Goal: Contribute content: Add original content to the website for others to see

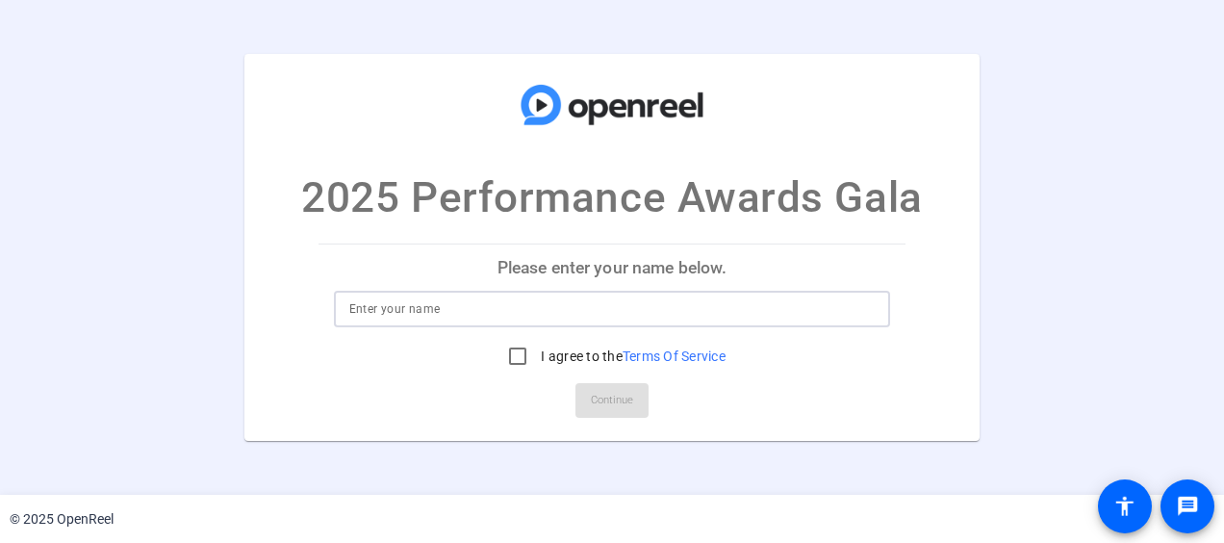
click at [590, 310] on input at bounding box center [612, 308] width 527 height 23
type input "Congratulations"
click at [512, 348] on input "I agree to the Terms Of Service" at bounding box center [518, 356] width 39 height 39
checkbox input "true"
click at [614, 403] on span "Continue" at bounding box center [612, 400] width 42 height 29
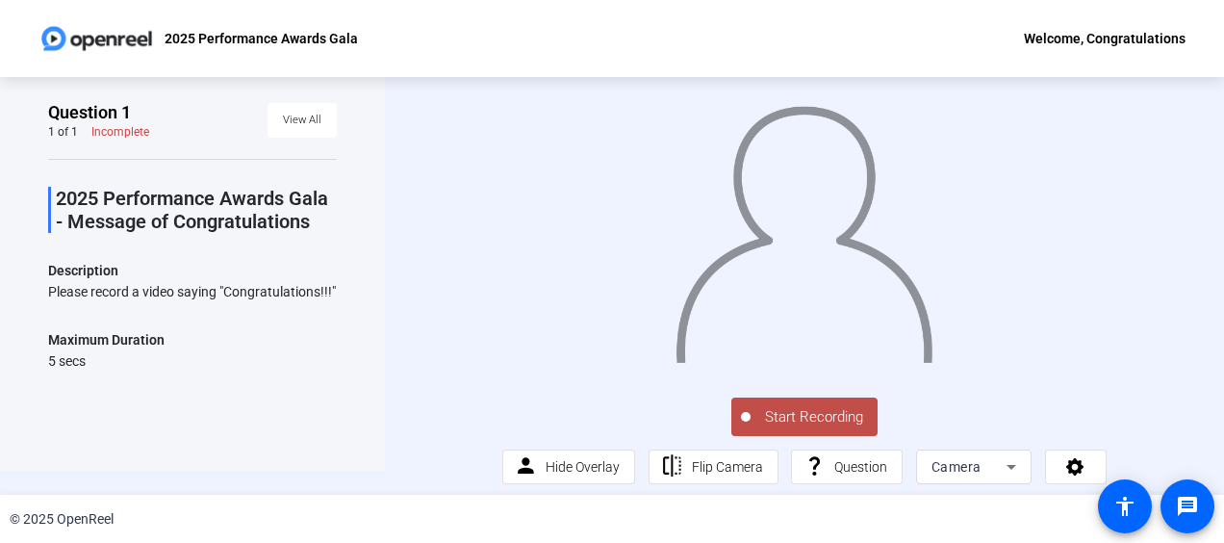
scroll to position [38, 0]
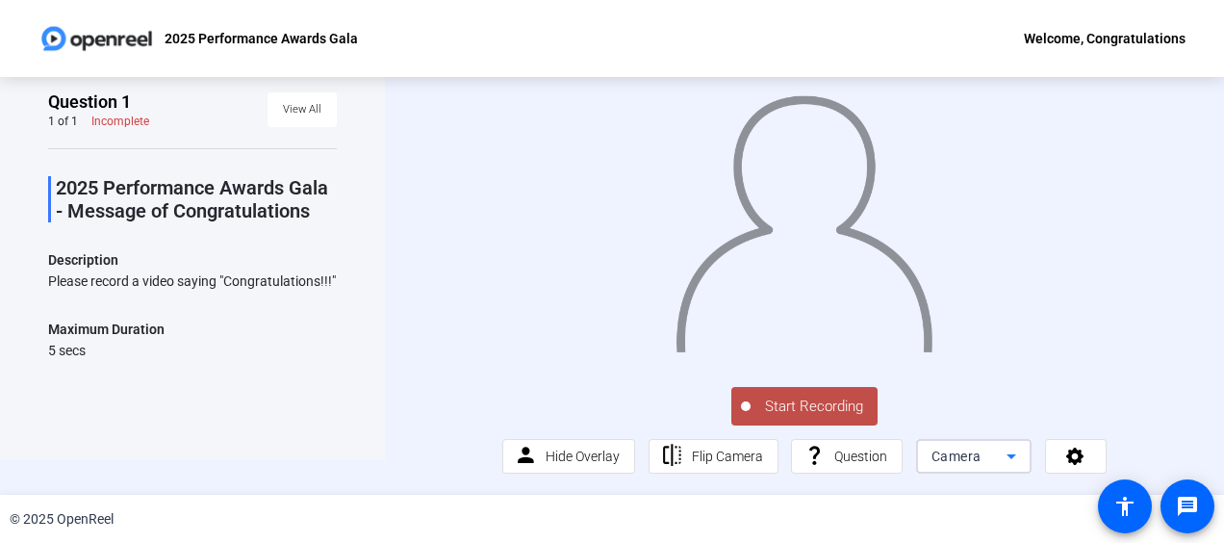
click at [1009, 455] on icon at bounding box center [1011, 456] width 23 height 23
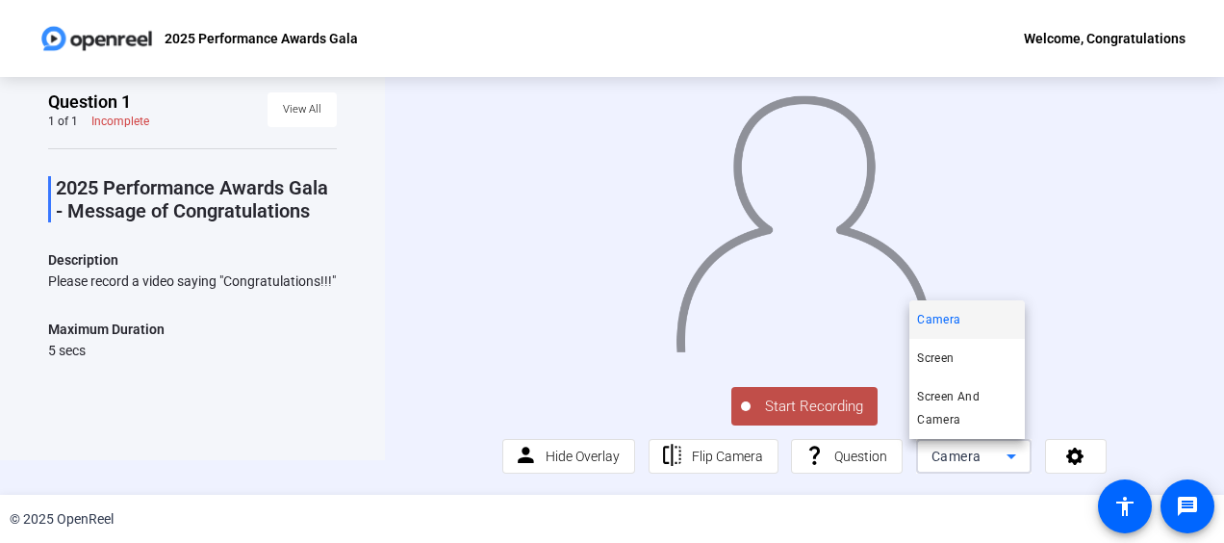
click at [1093, 343] on div at bounding box center [612, 271] width 1224 height 543
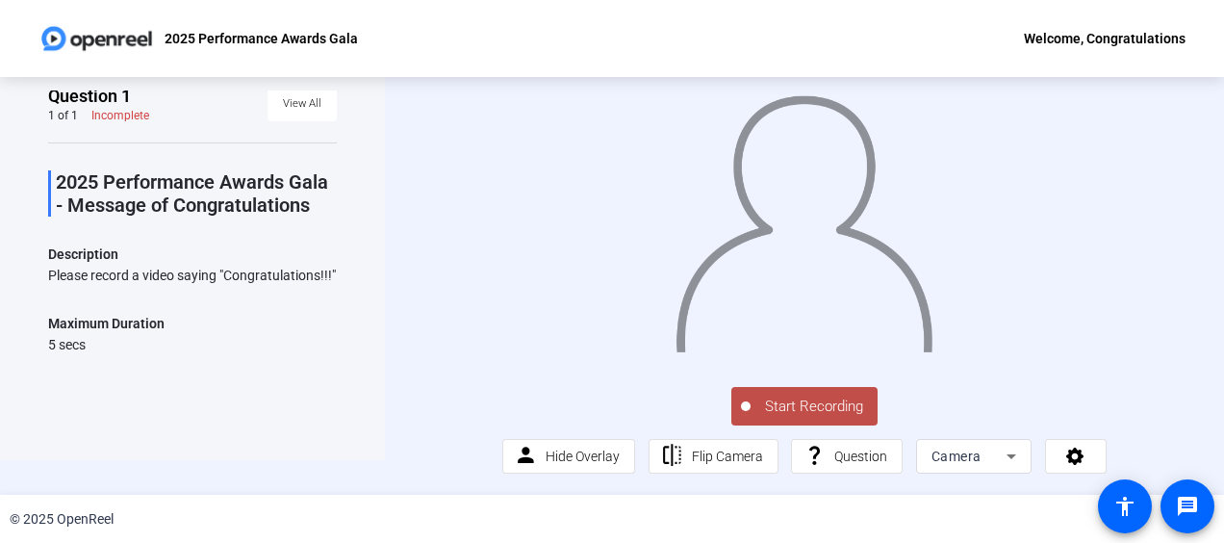
scroll to position [0, 0]
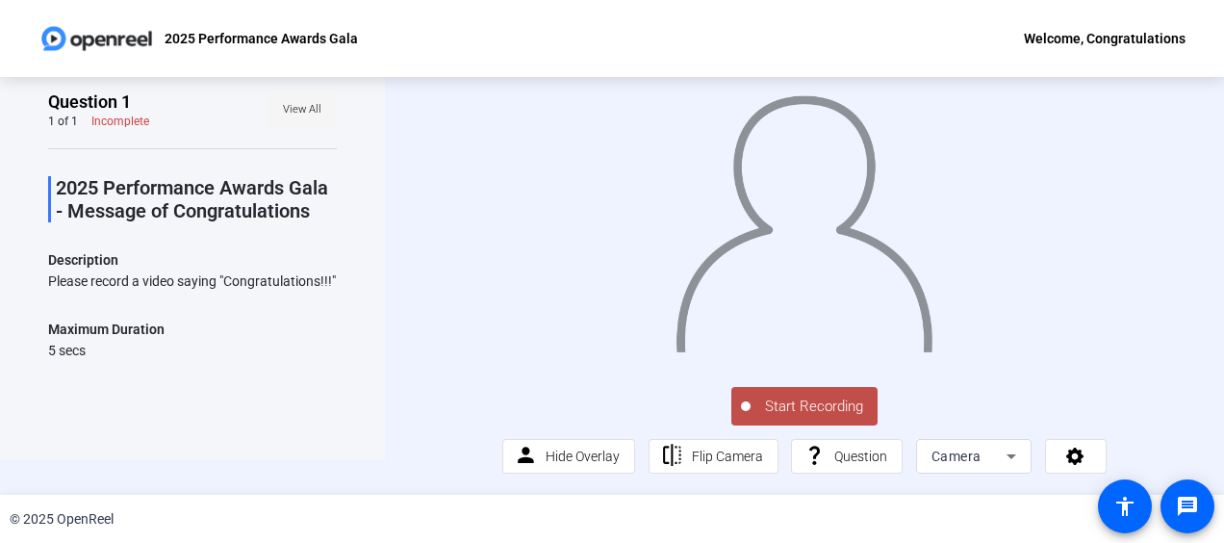
click at [285, 109] on span "View All" at bounding box center [302, 109] width 39 height 29
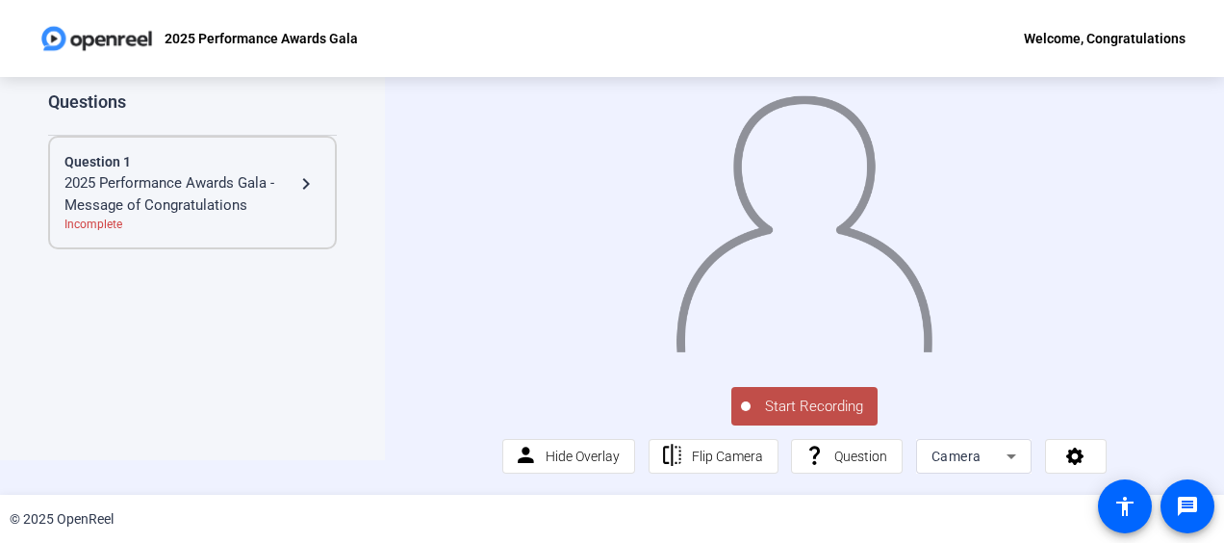
click at [188, 186] on div "2025 Performance Awards Gala - Message of Congratulations" at bounding box center [179, 193] width 230 height 43
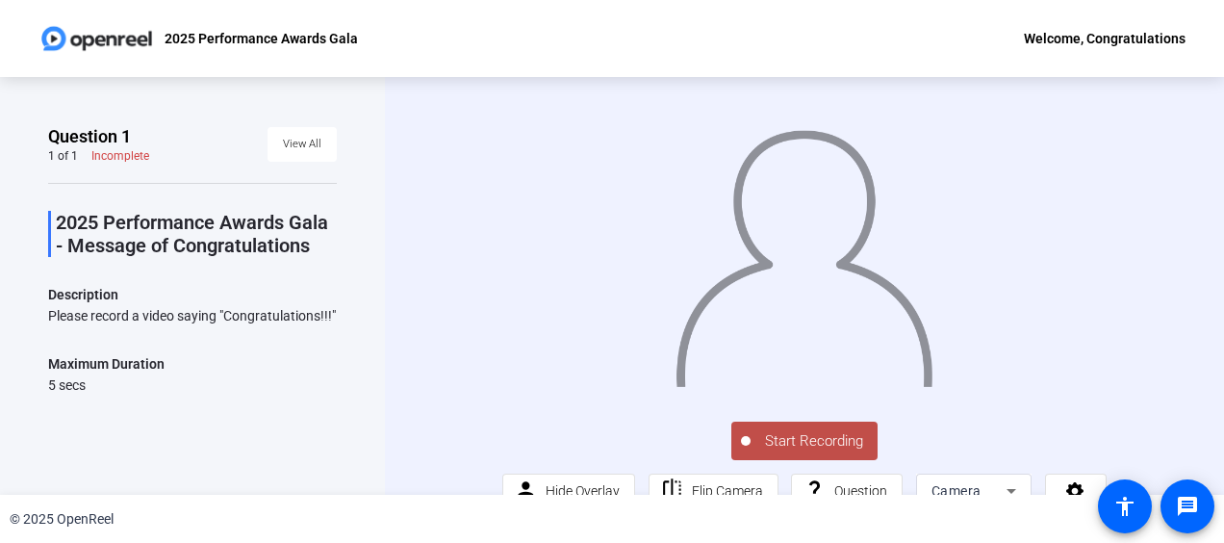
click at [791, 452] on span "Start Recording" at bounding box center [814, 441] width 127 height 22
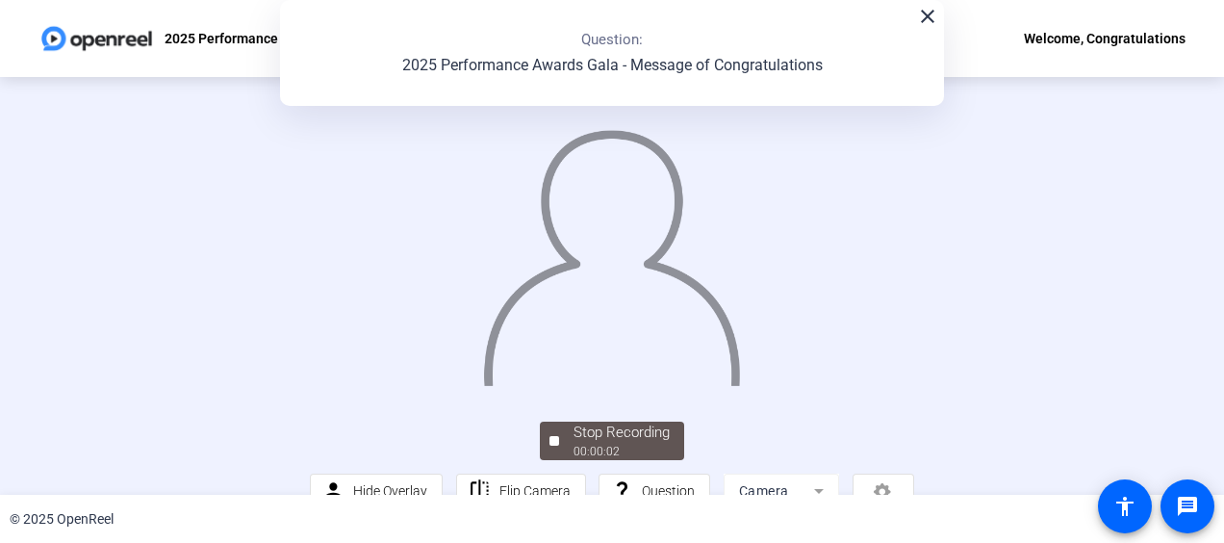
scroll to position [155, 0]
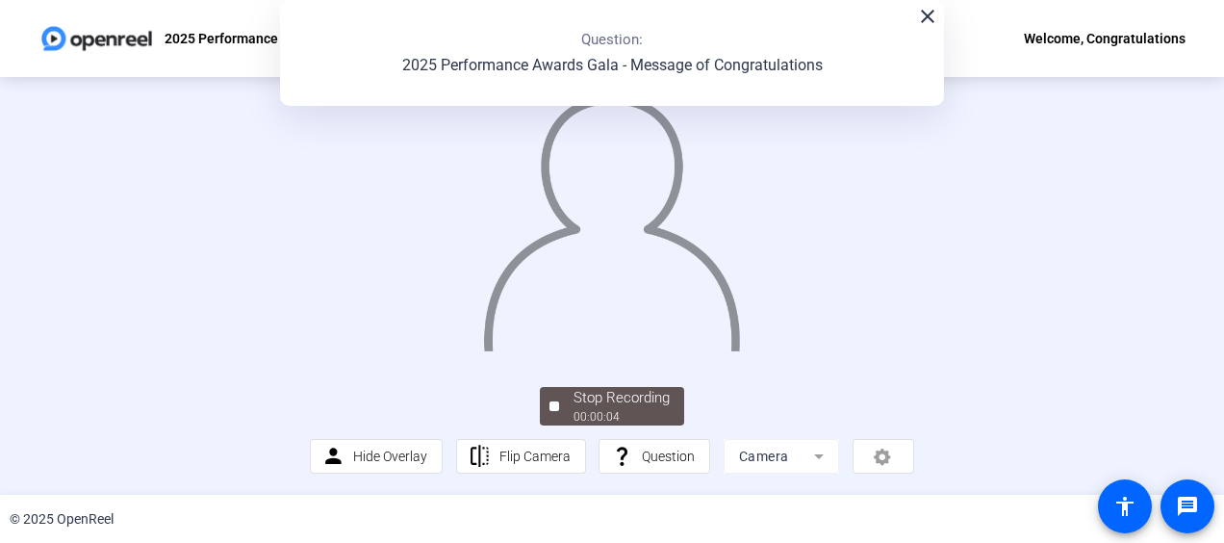
click at [925, 20] on mat-icon "close" at bounding box center [927, 16] width 23 height 23
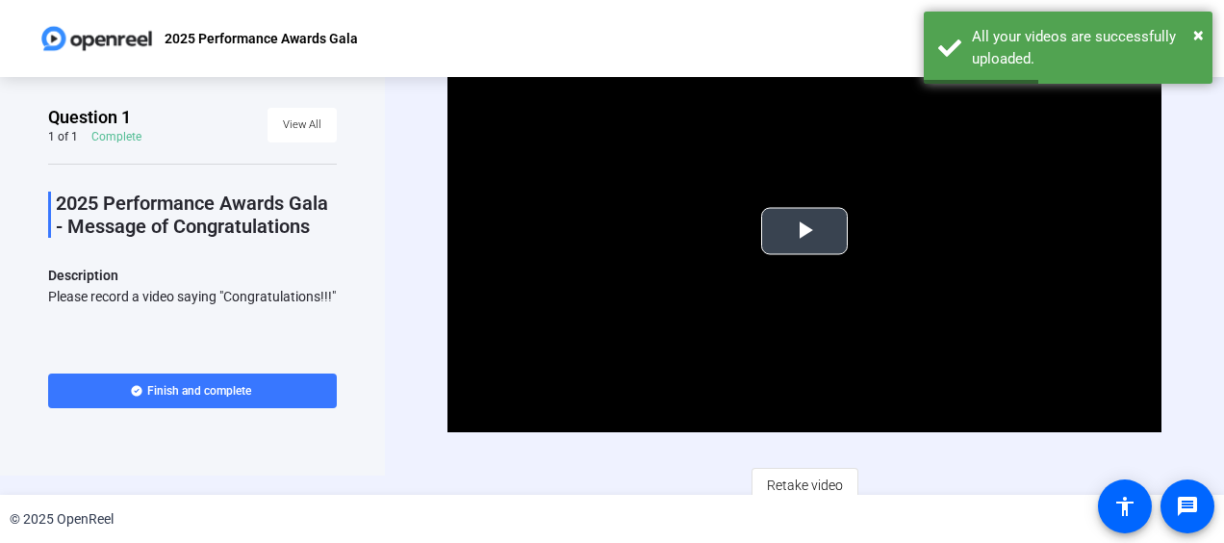
scroll to position [31, 0]
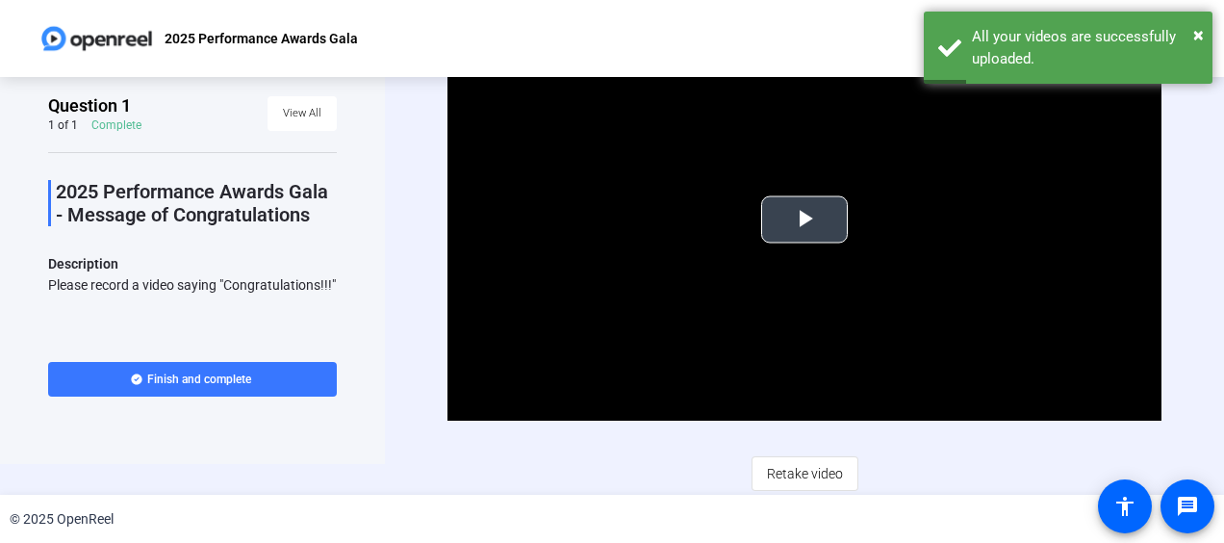
click at [805, 219] on span "Video Player" at bounding box center [805, 219] width 0 height 0
